Goal: Task Accomplishment & Management: Complete application form

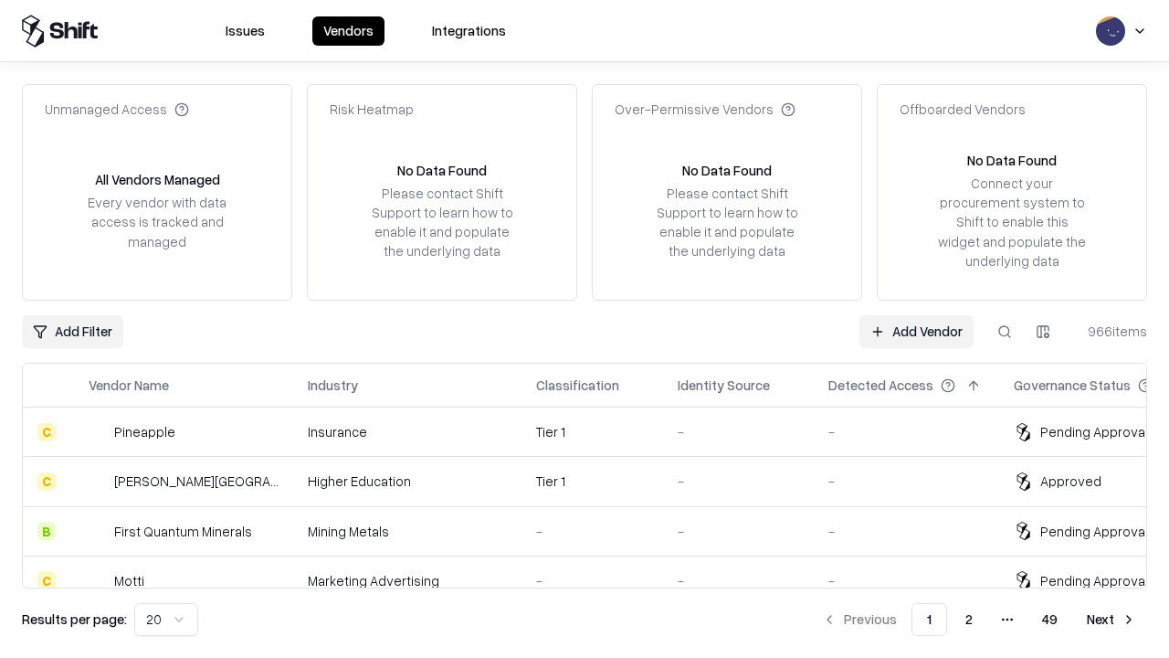
click at [916, 331] on link "Add Vendor" at bounding box center [917, 331] width 114 height 33
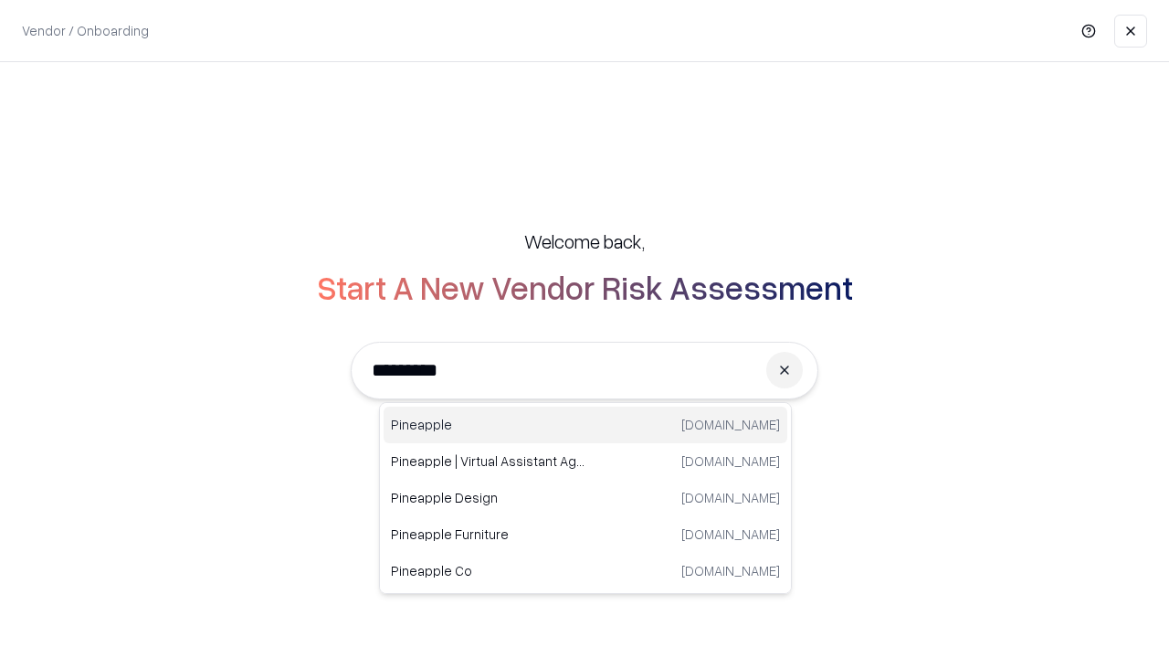
click at [586, 425] on div "Pineapple [DOMAIN_NAME]" at bounding box center [586, 425] width 404 height 37
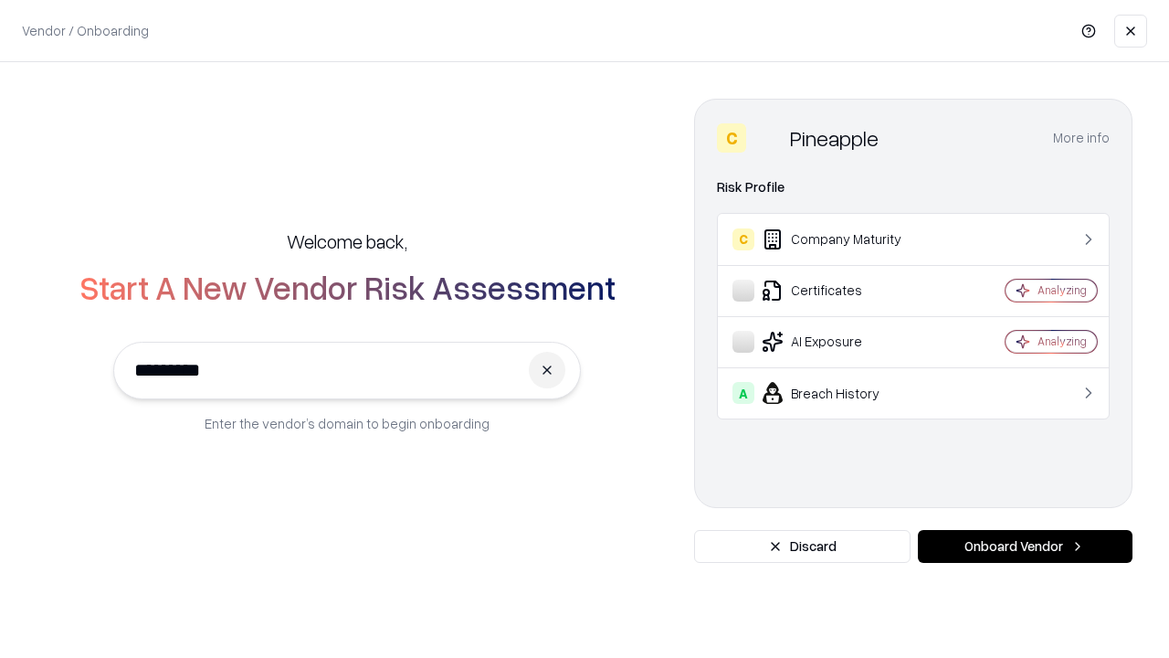
type input "*********"
click at [1025, 546] on button "Onboard Vendor" at bounding box center [1025, 546] width 215 height 33
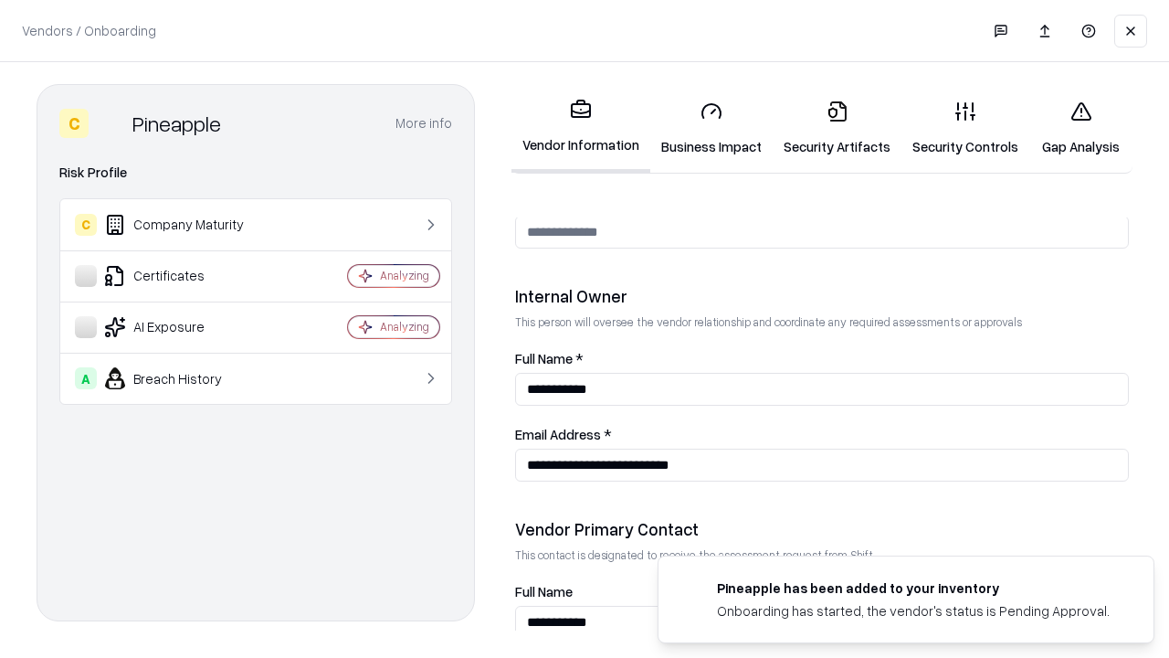
scroll to position [947, 0]
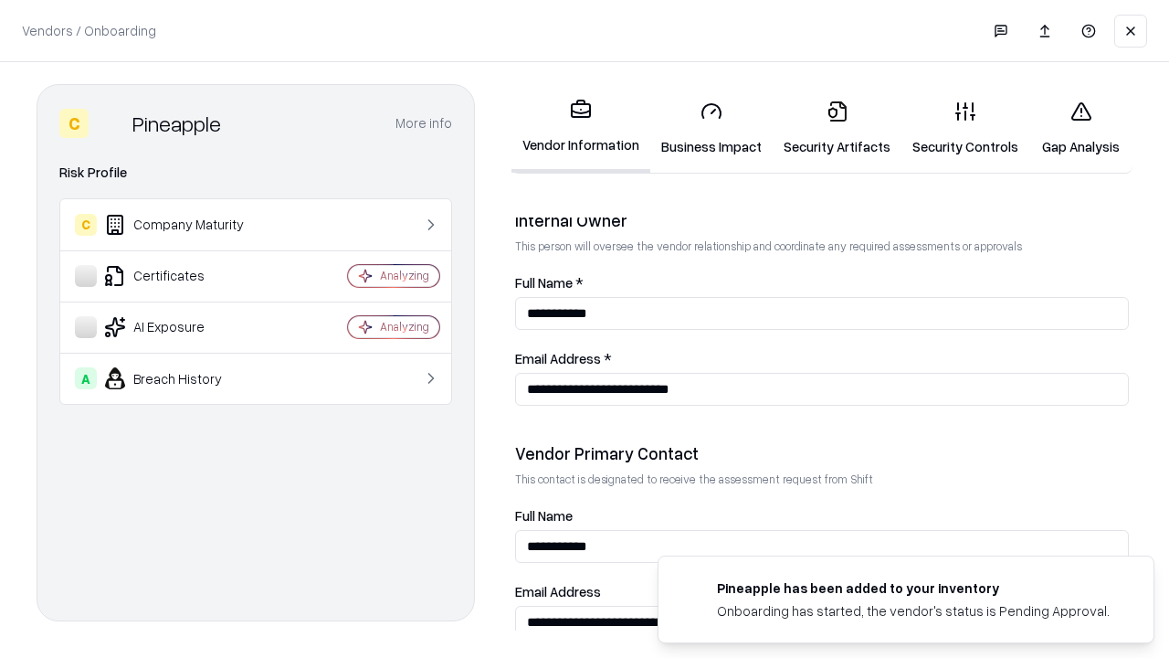
click at [837, 128] on link "Security Artifacts" at bounding box center [837, 128] width 129 height 85
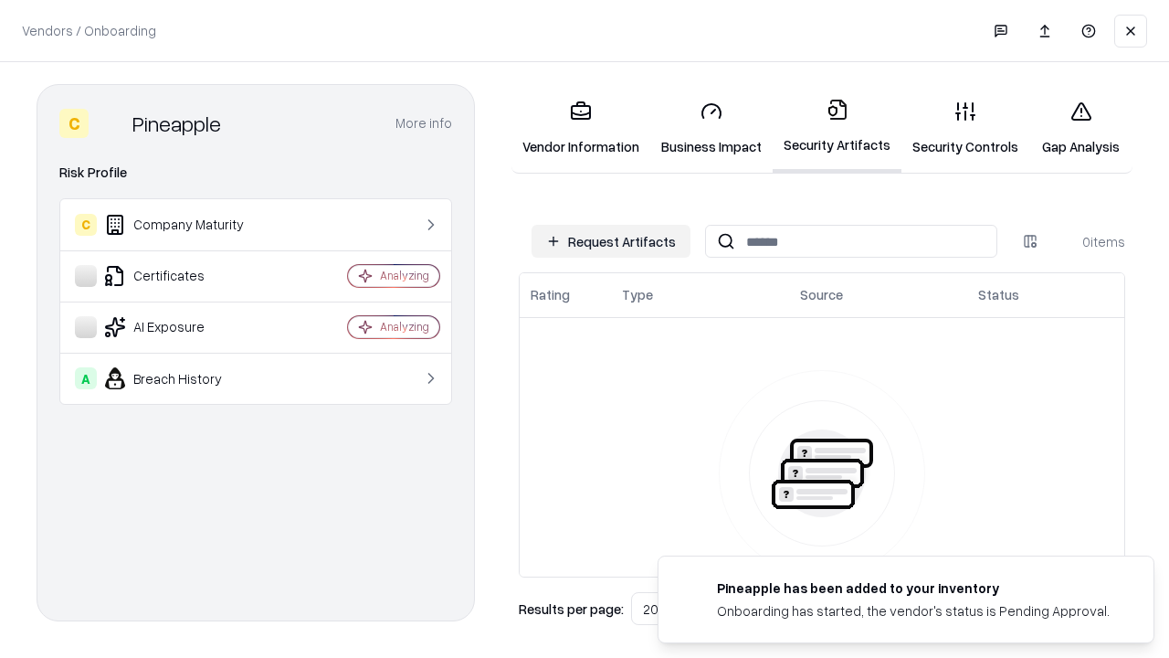
click at [611, 241] on button "Request Artifacts" at bounding box center [611, 241] width 159 height 33
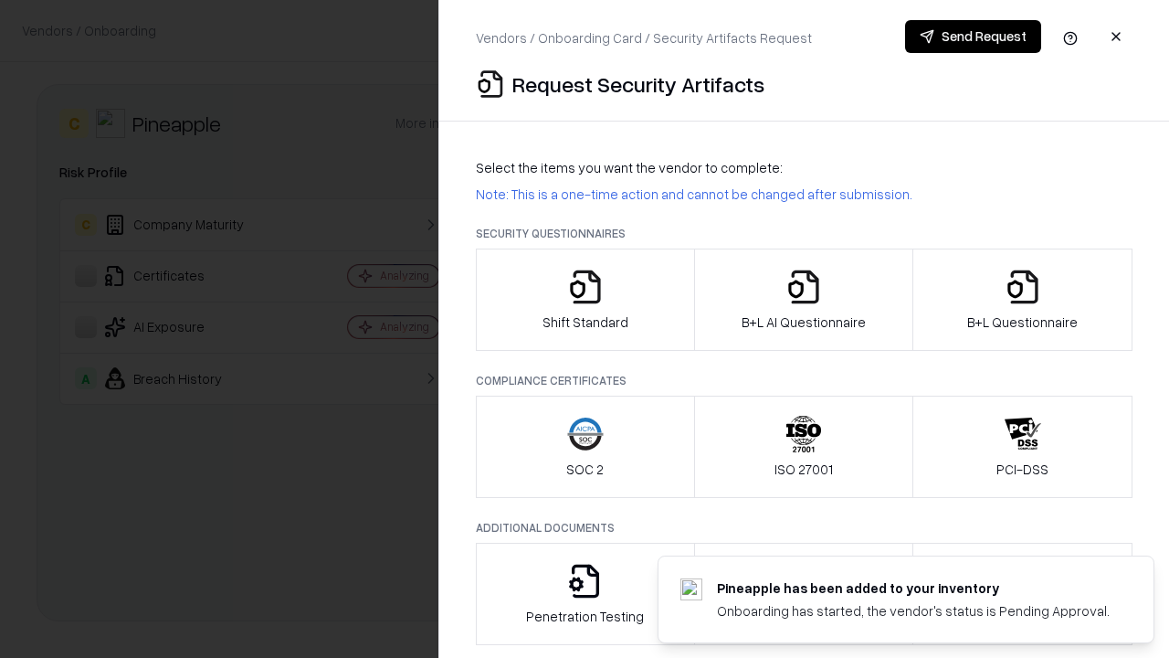
click at [1022, 300] on icon "button" at bounding box center [1023, 287] width 37 height 37
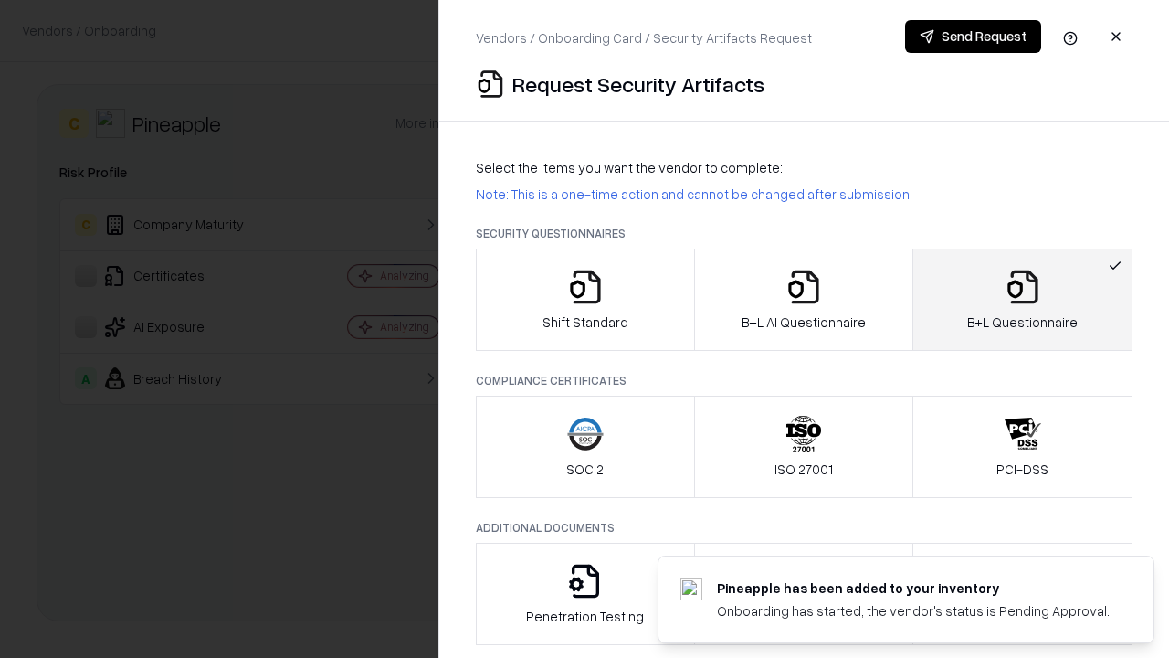
click at [803, 300] on icon "button" at bounding box center [804, 287] width 37 height 37
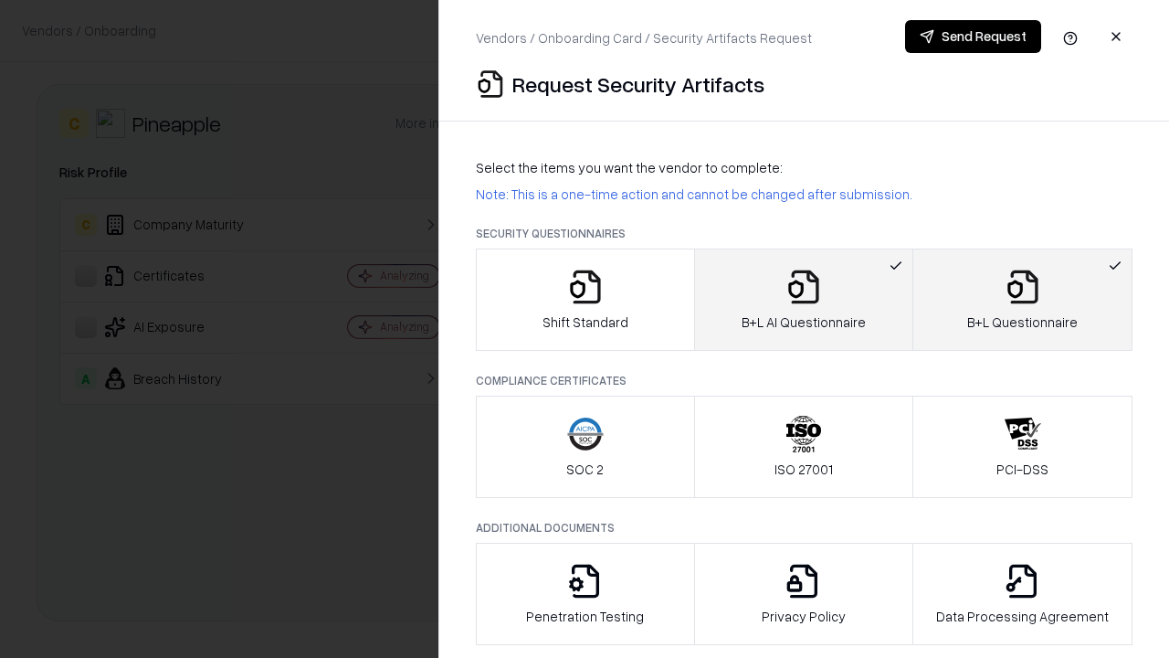
click at [973, 37] on button "Send Request" at bounding box center [973, 36] width 136 height 33
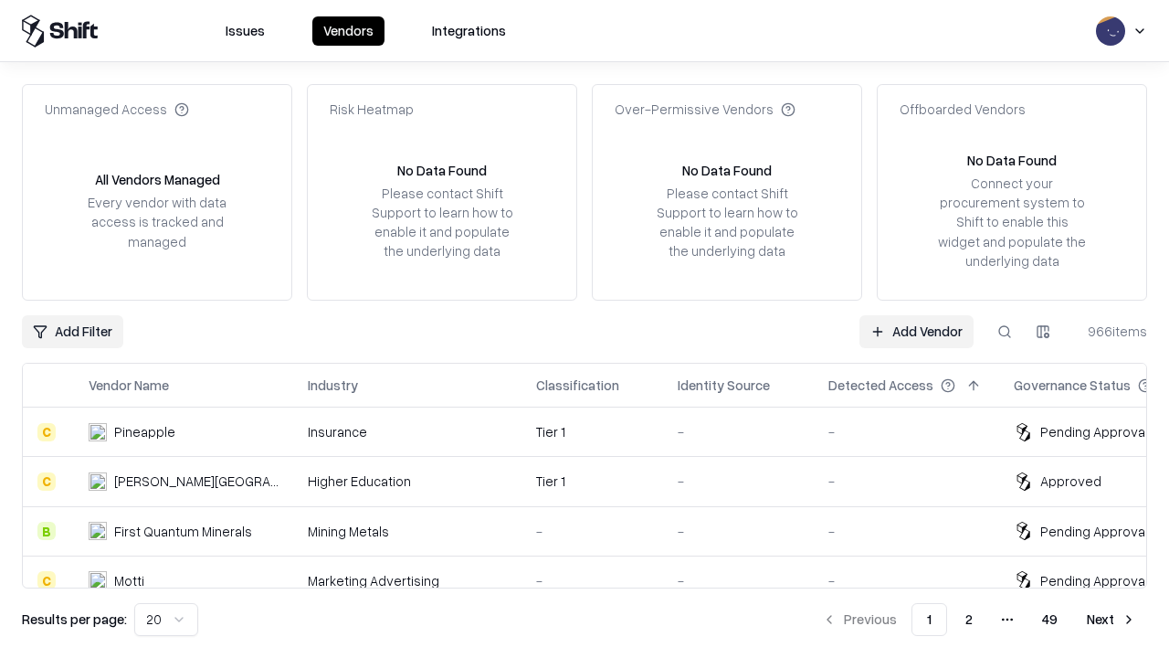
click at [1005, 331] on button at bounding box center [1005, 331] width 33 height 33
type input "*********"
click at [596, 431] on div "Tier 1" at bounding box center [592, 431] width 112 height 19
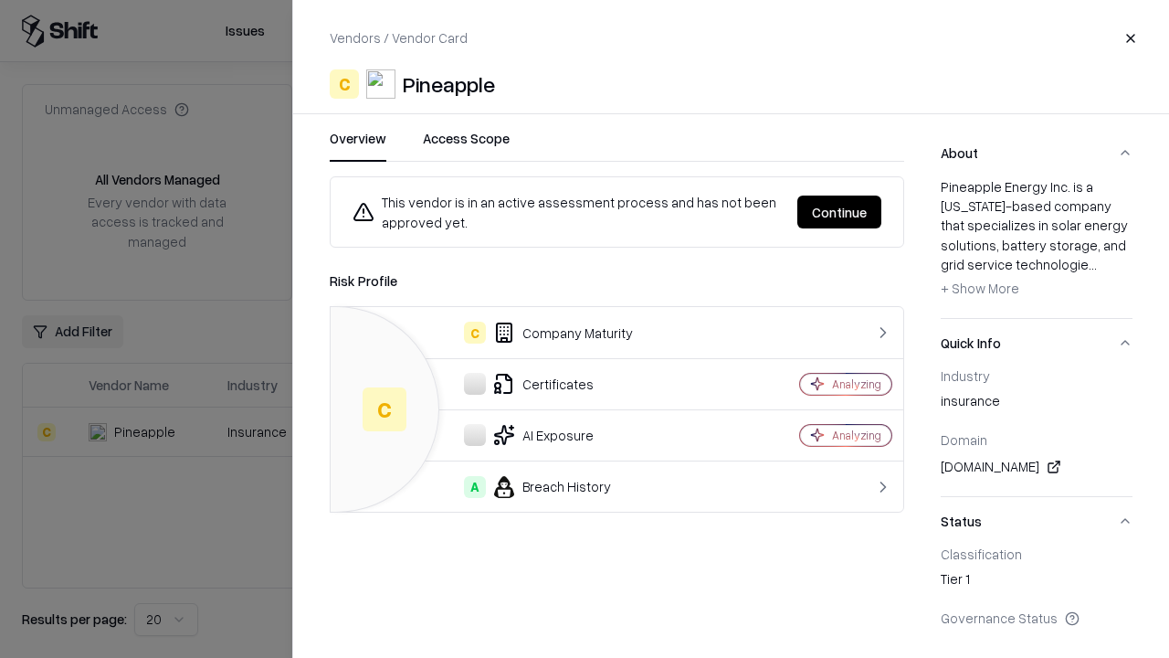
click at [840, 212] on button "Continue" at bounding box center [840, 212] width 84 height 33
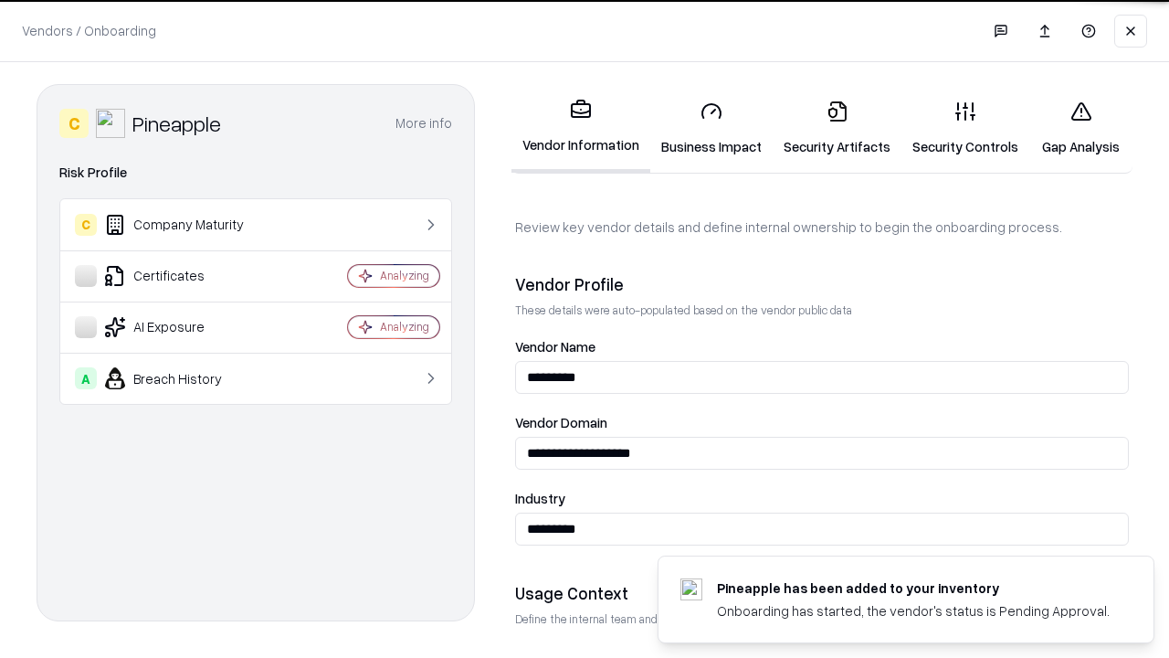
click at [837, 128] on link "Security Artifacts" at bounding box center [837, 128] width 129 height 85
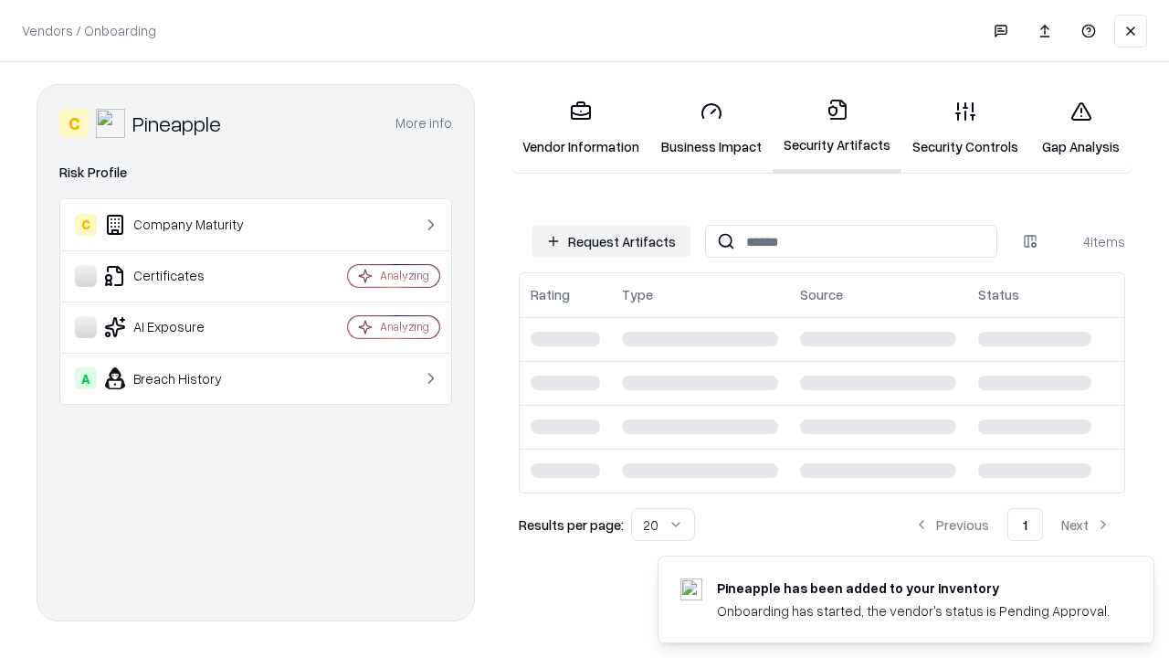
click at [1081, 128] on link "Gap Analysis" at bounding box center [1081, 128] width 103 height 85
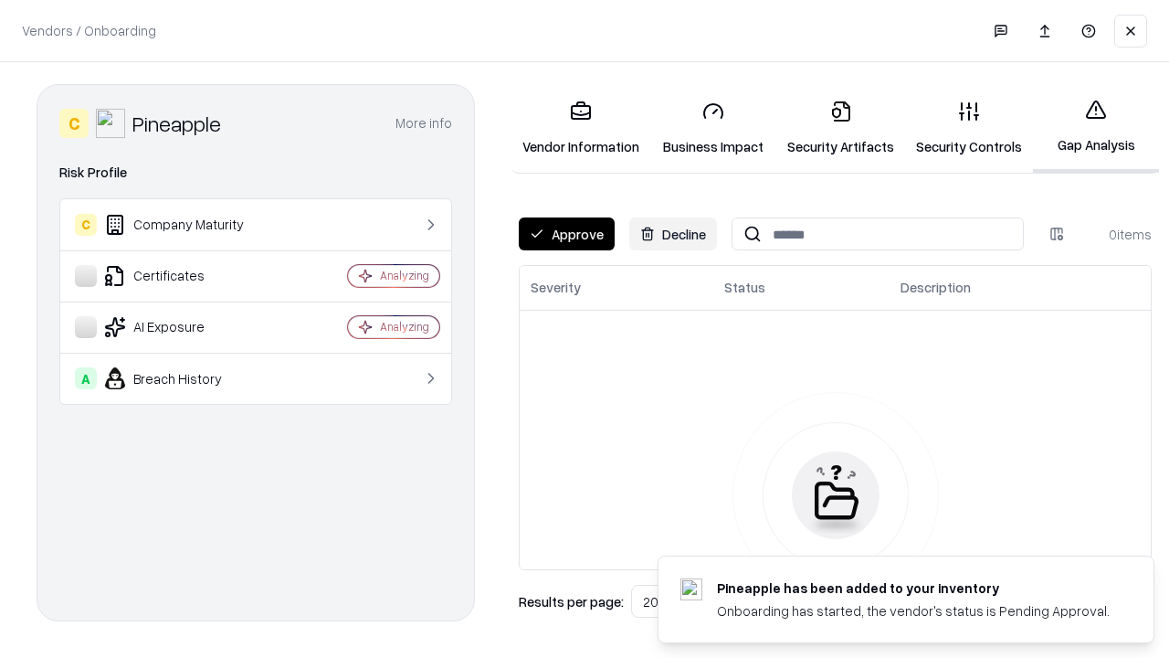
click at [566, 234] on button "Approve" at bounding box center [567, 233] width 96 height 33
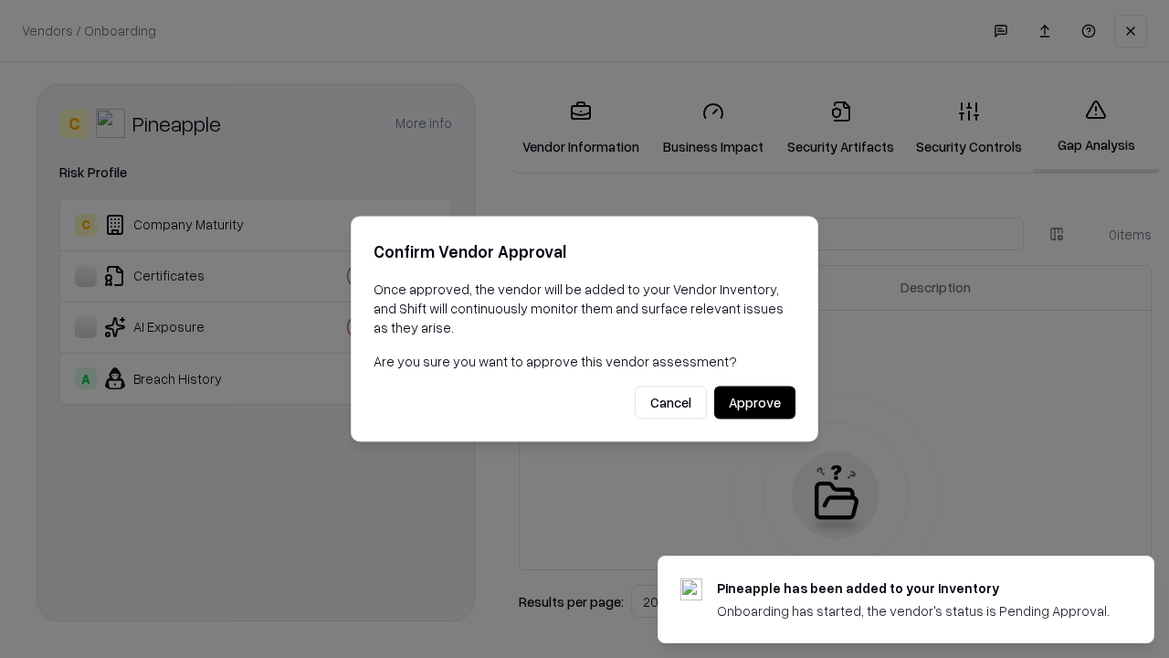
click at [755, 402] on button "Approve" at bounding box center [754, 402] width 81 height 33
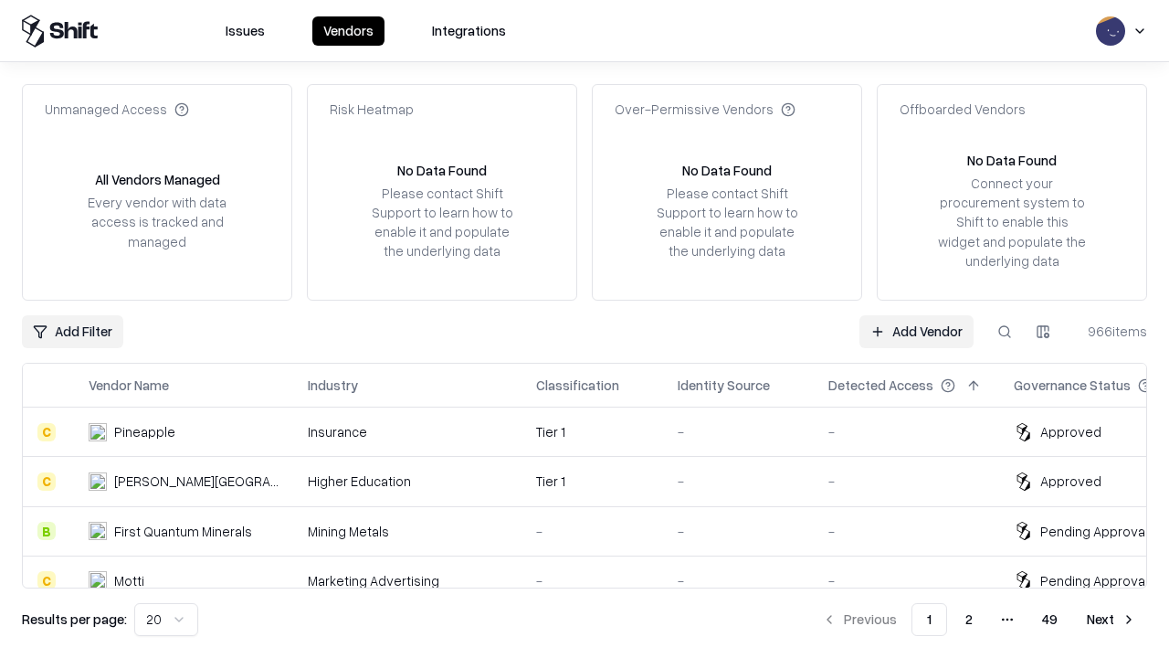
type input "*********"
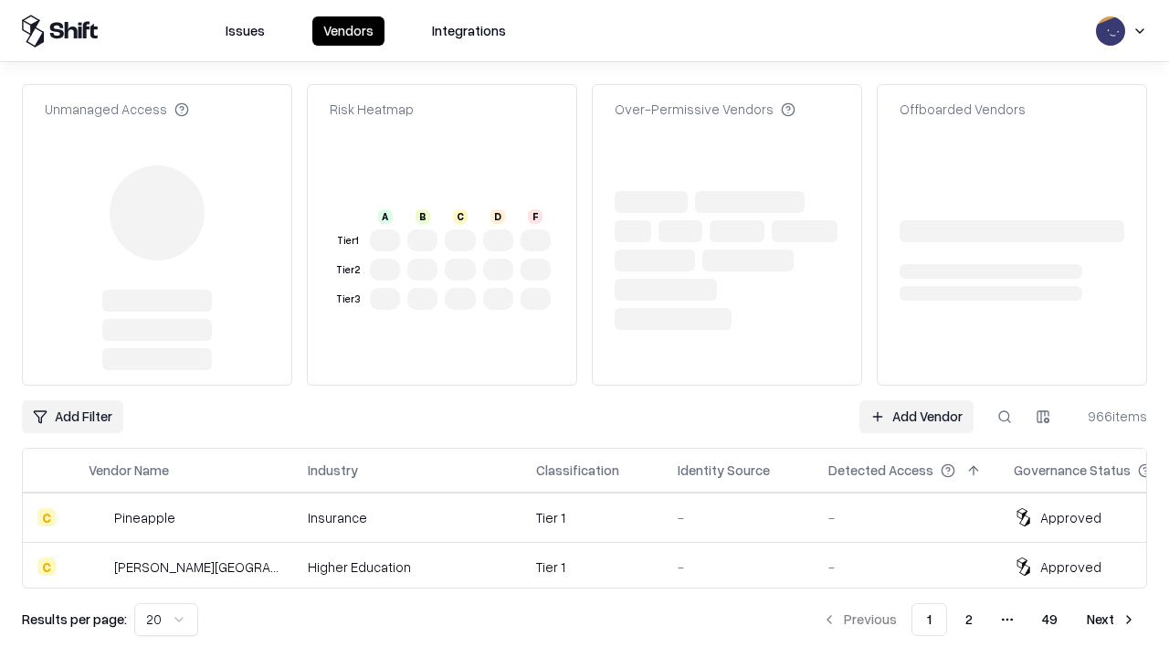
click at [916, 400] on link "Add Vendor" at bounding box center [917, 416] width 114 height 33
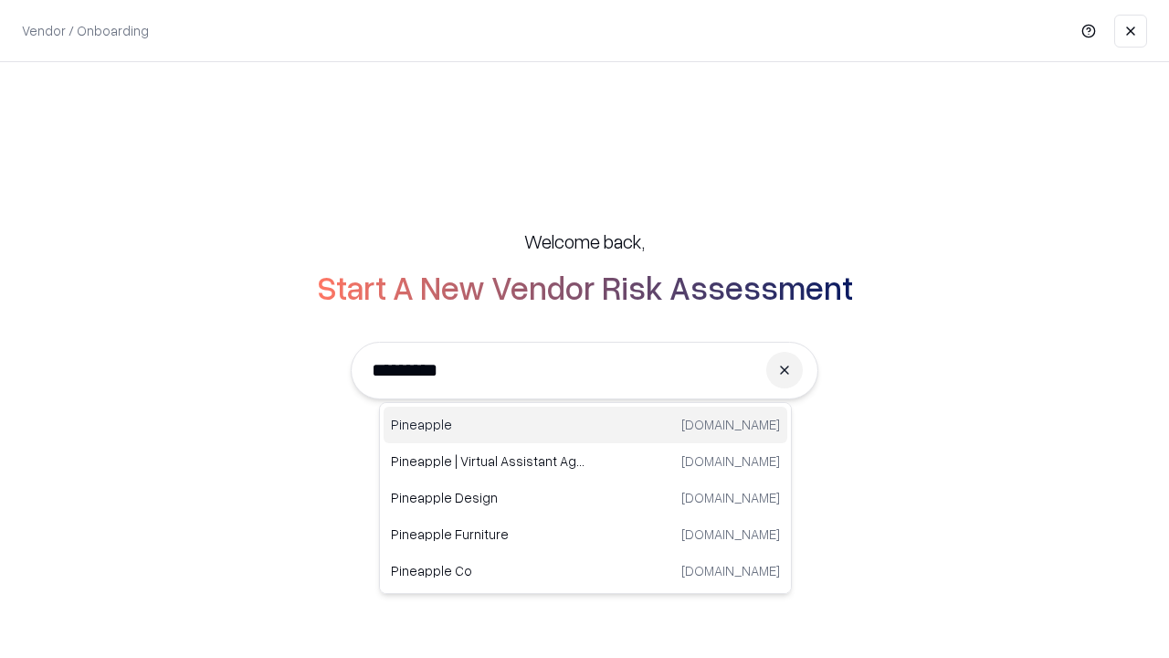
click at [586, 425] on div "Pineapple pineappleenergy.com" at bounding box center [586, 425] width 404 height 37
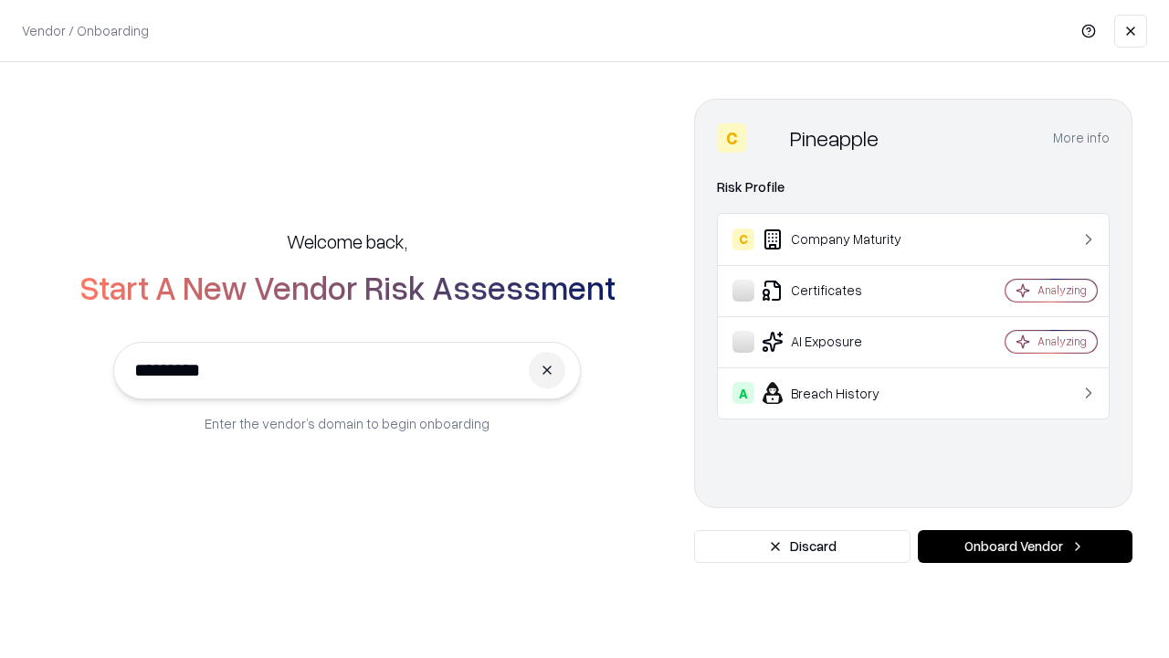
type input "*********"
click at [1025, 546] on button "Onboard Vendor" at bounding box center [1025, 546] width 215 height 33
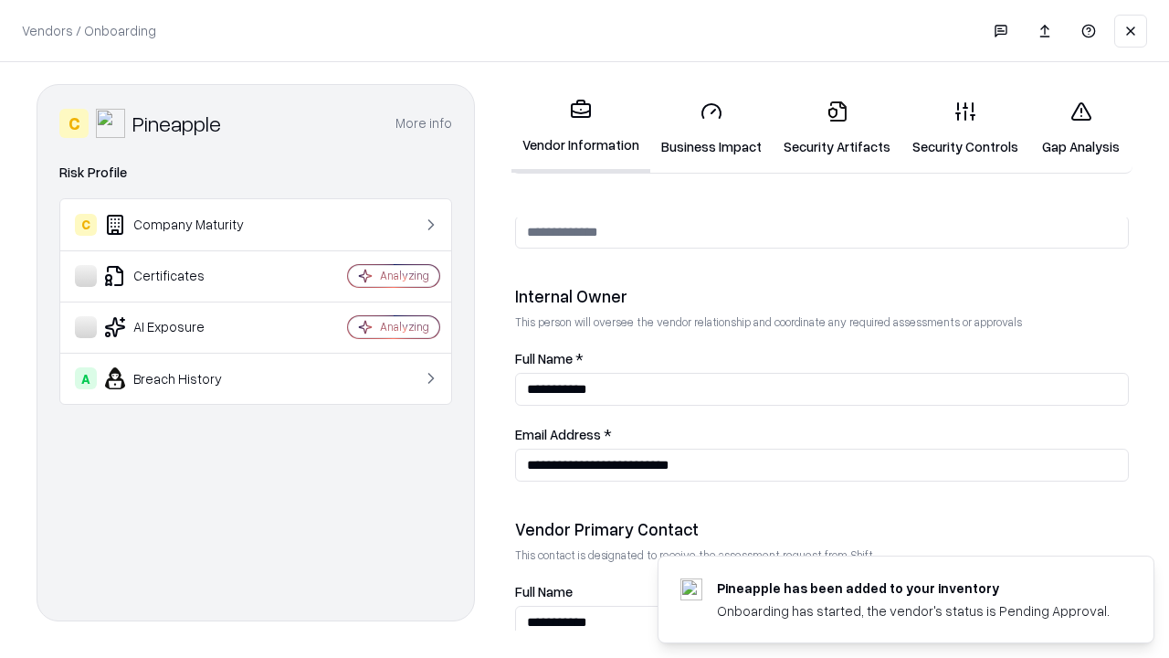
scroll to position [947, 0]
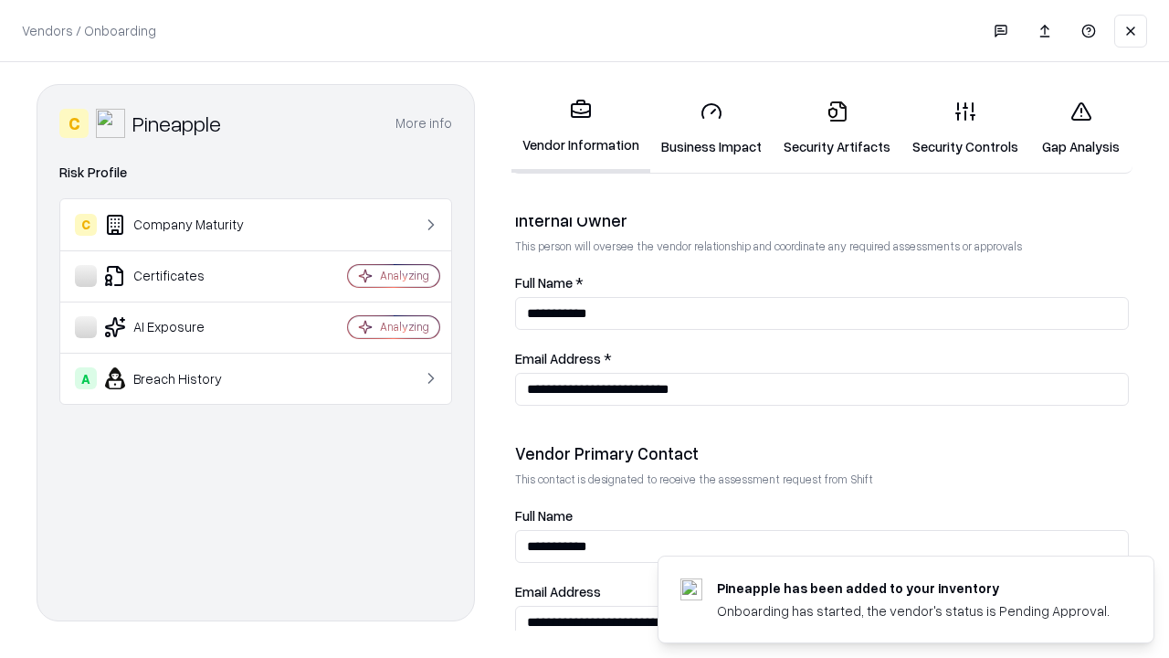
click at [1081, 128] on link "Gap Analysis" at bounding box center [1081, 128] width 103 height 85
